Goal: Navigation & Orientation: Find specific page/section

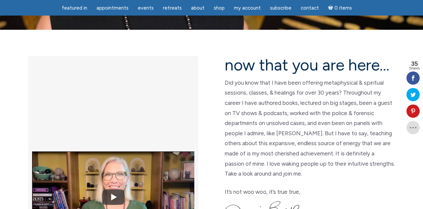
scroll to position [153, 0]
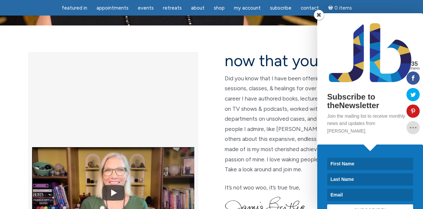
click at [320, 20] on span at bounding box center [319, 15] width 10 height 10
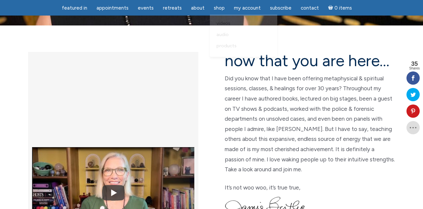
click at [217, 11] on link "Shop" at bounding box center [219, 8] width 19 height 13
click at [228, 49] on link "Products" at bounding box center [243, 45] width 61 height 11
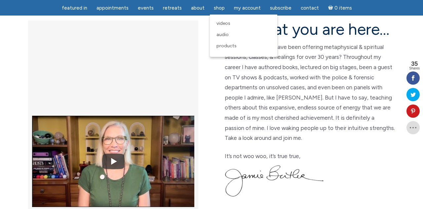
scroll to position [185, 0]
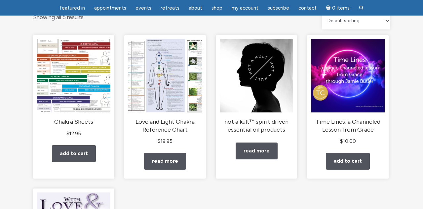
scroll to position [74, 0]
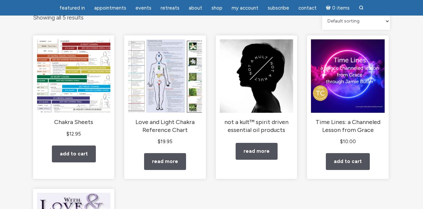
click at [97, 96] on img "main" at bounding box center [73, 75] width 73 height 73
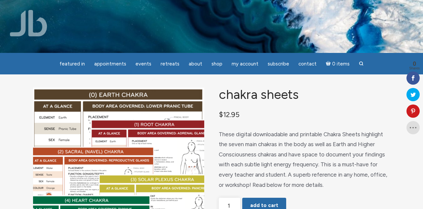
click at [150, 65] on span "Events" at bounding box center [143, 64] width 16 height 6
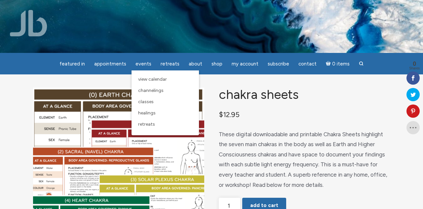
click at [157, 90] on span "Channelings" at bounding box center [150, 90] width 25 height 6
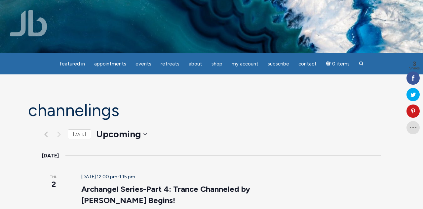
click at [123, 68] on link "Appointments" at bounding box center [110, 63] width 40 height 13
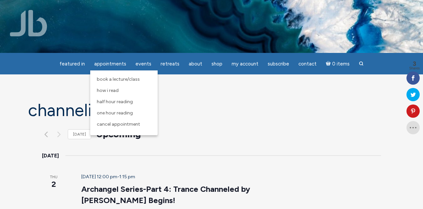
click at [296, 113] on h1 "Channelings" at bounding box center [211, 110] width 366 height 19
